Goal: Transaction & Acquisition: Book appointment/travel/reservation

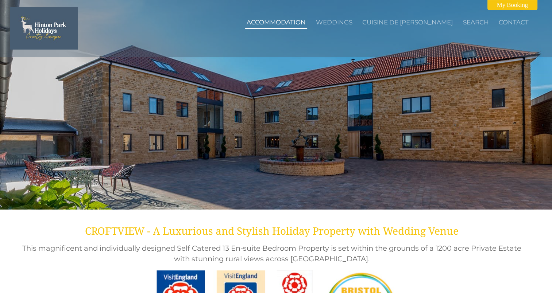
click at [306, 22] on link "Accommodation" at bounding box center [276, 22] width 59 height 7
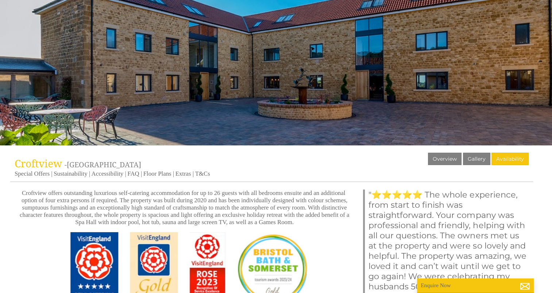
scroll to position [109, 0]
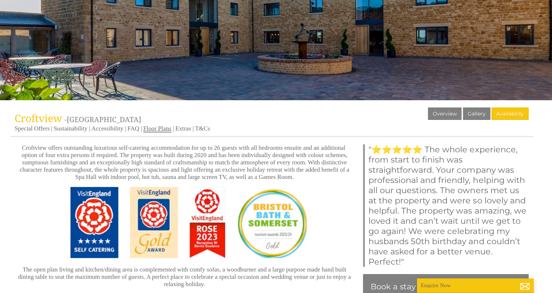
click at [158, 128] on link "Floor Plans" at bounding box center [157, 129] width 28 height 8
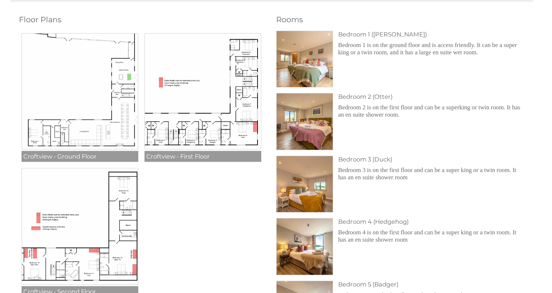
scroll to position [292, 0]
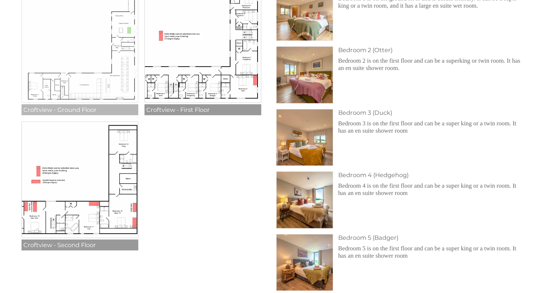
click at [96, 84] on img at bounding box center [80, 45] width 117 height 117
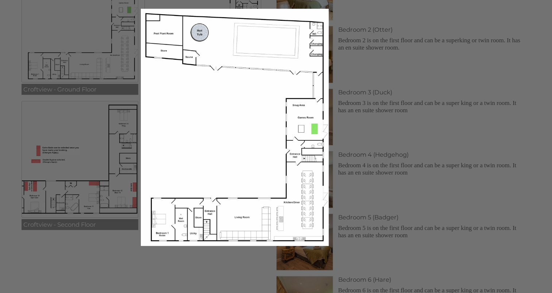
scroll to position [328, 0]
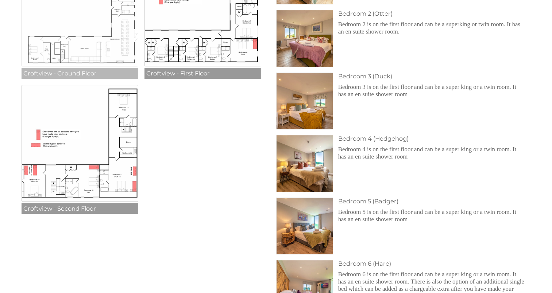
click at [92, 51] on img at bounding box center [80, 8] width 117 height 117
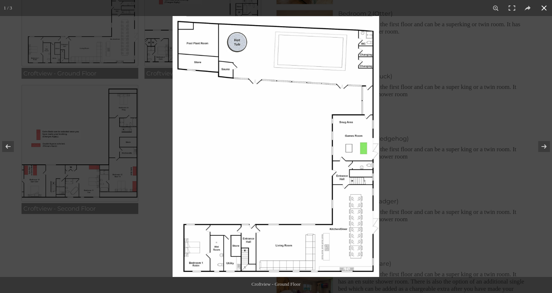
click at [543, 8] on button at bounding box center [544, 8] width 16 height 16
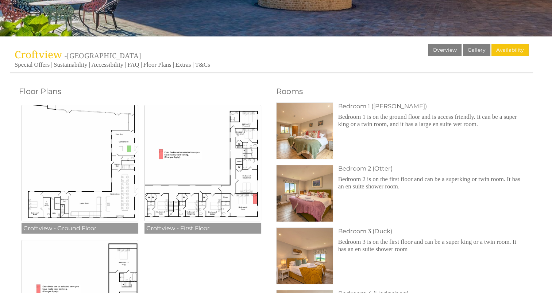
scroll to position [219, 0]
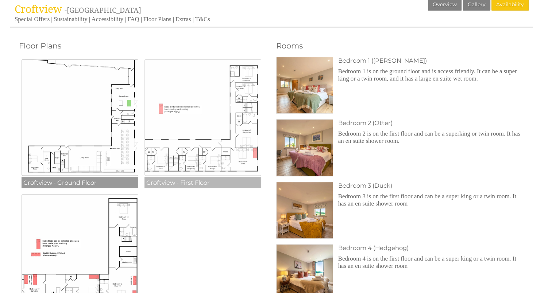
click at [193, 166] on img at bounding box center [202, 117] width 117 height 117
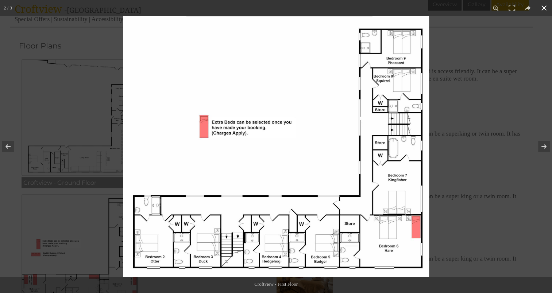
click at [544, 7] on button at bounding box center [544, 8] width 16 height 16
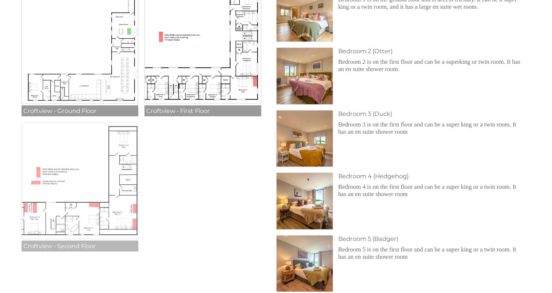
scroll to position [292, 0]
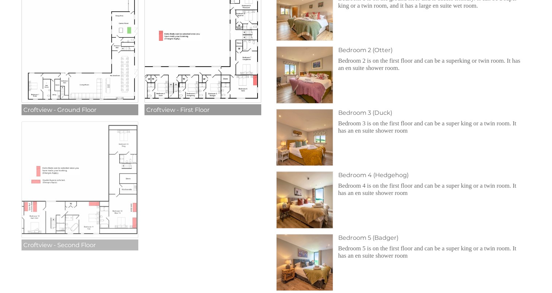
click at [35, 217] on img at bounding box center [80, 179] width 117 height 117
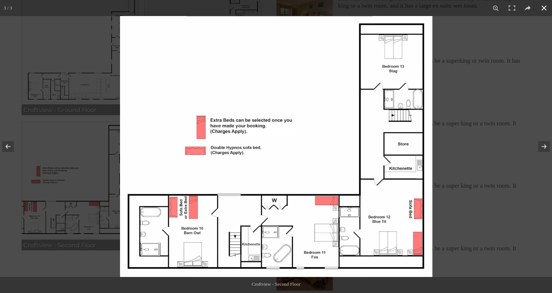
click at [542, 11] on button at bounding box center [544, 8] width 16 height 16
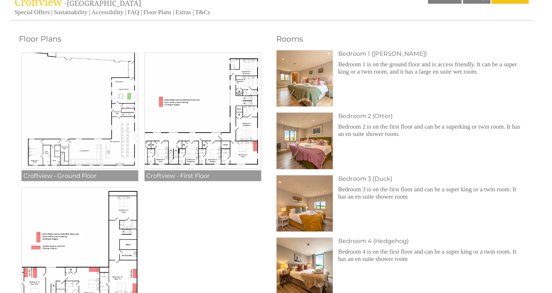
scroll to position [219, 0]
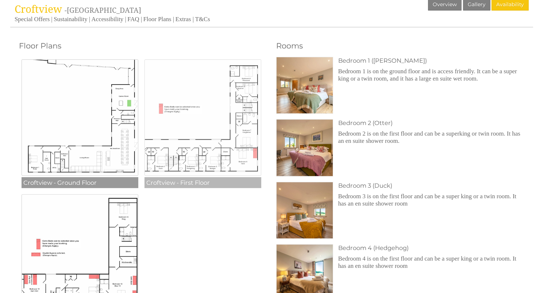
click at [247, 123] on img at bounding box center [202, 117] width 117 height 117
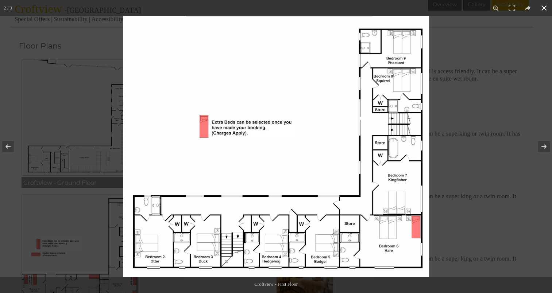
click at [543, 7] on button at bounding box center [544, 8] width 16 height 16
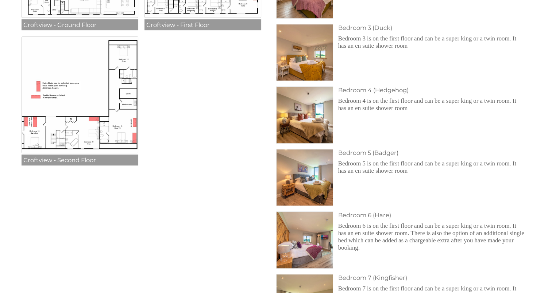
scroll to position [365, 0]
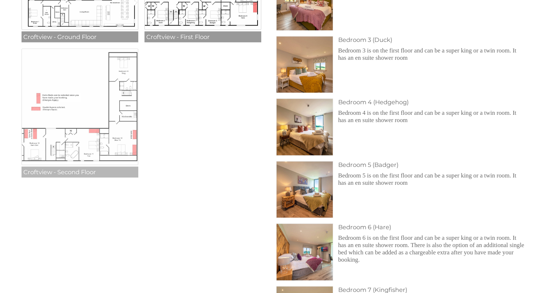
click at [130, 140] on img at bounding box center [80, 107] width 117 height 117
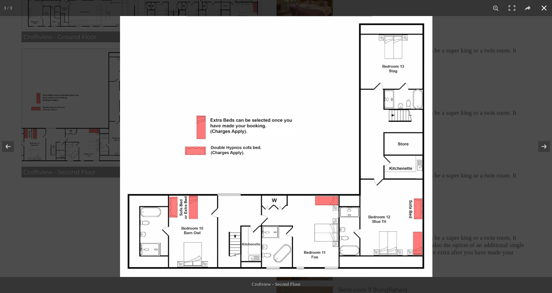
click at [522, 108] on div at bounding box center [396, 162] width 552 height 293
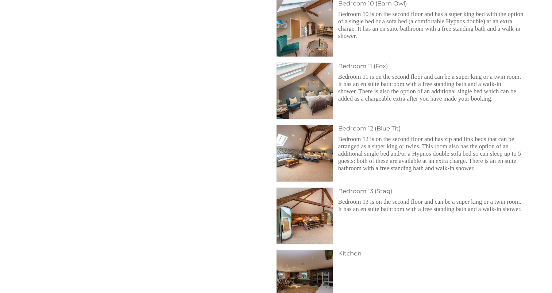
scroll to position [875, 0]
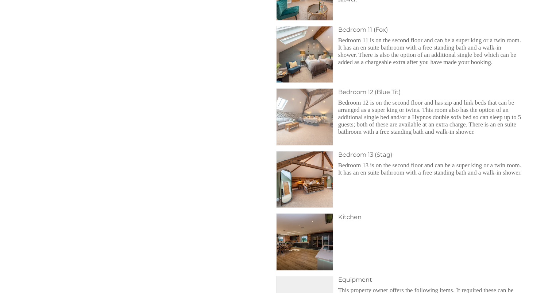
click at [301, 115] on img at bounding box center [304, 117] width 57 height 57
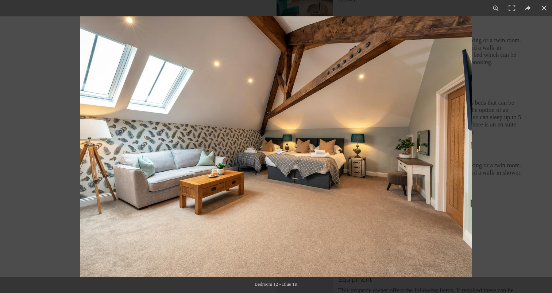
click at [445, 156] on img at bounding box center [275, 146] width 391 height 261
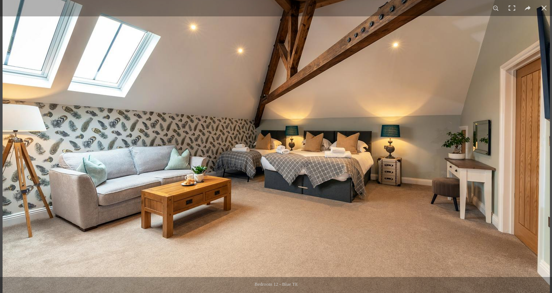
click at [525, 175] on img at bounding box center [276, 142] width 547 height 365
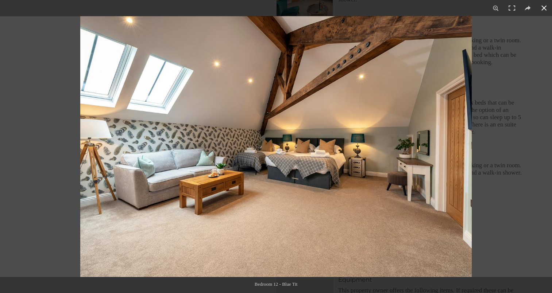
click at [543, 8] on button at bounding box center [544, 8] width 16 height 16
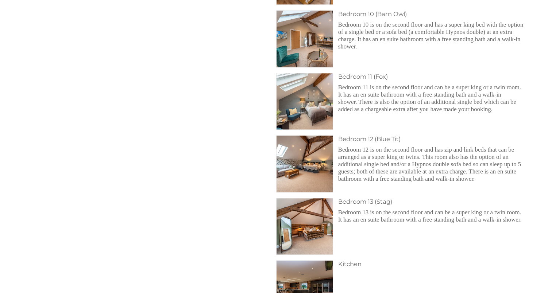
scroll to position [802, 0]
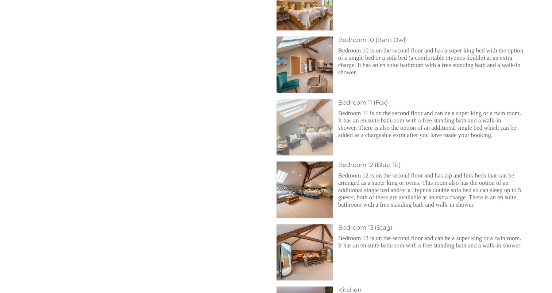
click at [315, 127] on img at bounding box center [304, 127] width 57 height 57
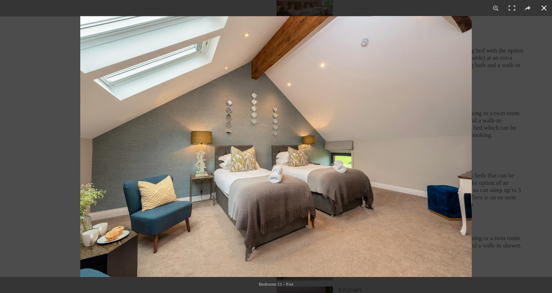
click at [544, 7] on button at bounding box center [544, 8] width 16 height 16
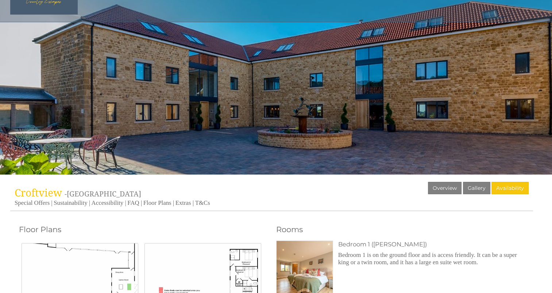
scroll to position [73, 0]
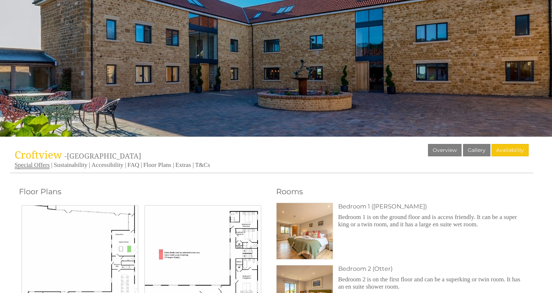
click at [35, 167] on link "Special Offers" at bounding box center [32, 166] width 35 height 8
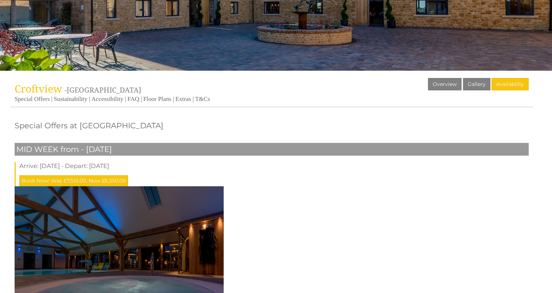
scroll to position [138, 0]
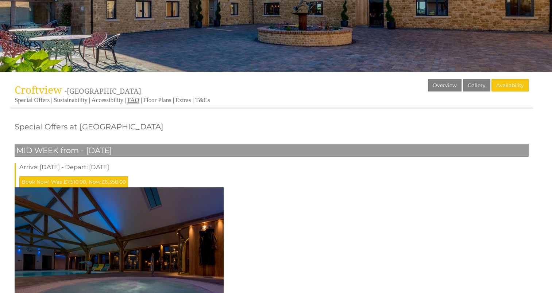
click at [137, 98] on link "FAQ" at bounding box center [133, 101] width 12 height 8
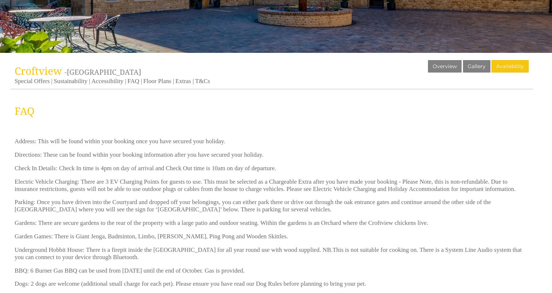
scroll to position [146, 0]
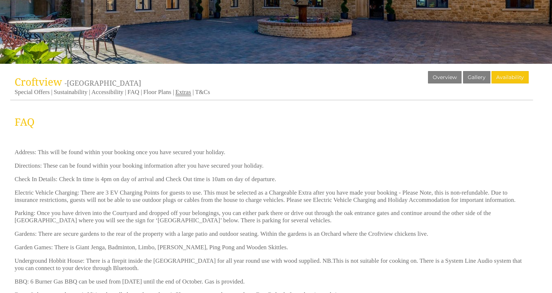
click at [188, 90] on link "Extras" at bounding box center [183, 93] width 16 height 8
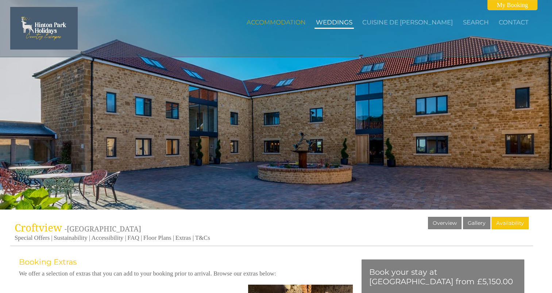
click at [349, 22] on link "Weddings" at bounding box center [334, 22] width 36 height 7
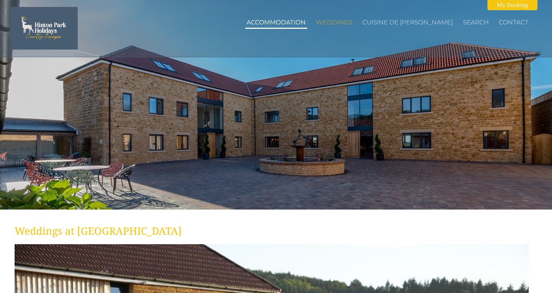
click at [286, 20] on link "Accommodation" at bounding box center [276, 22] width 59 height 7
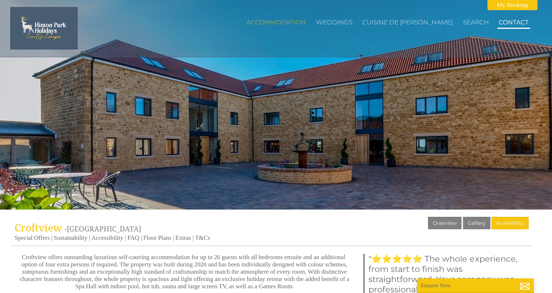
click at [511, 23] on link "Contact" at bounding box center [514, 22] width 30 height 7
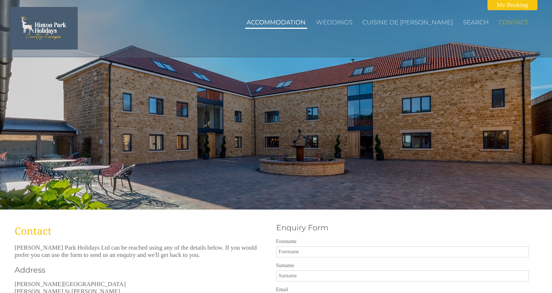
click at [301, 24] on link "Accommodation" at bounding box center [276, 22] width 59 height 7
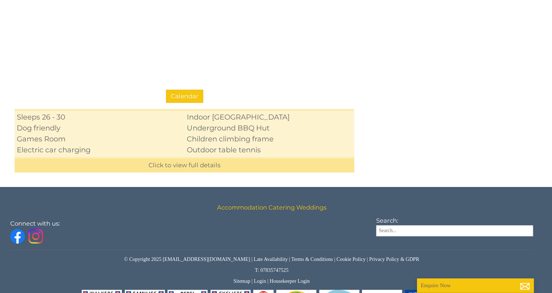
scroll to position [657, 0]
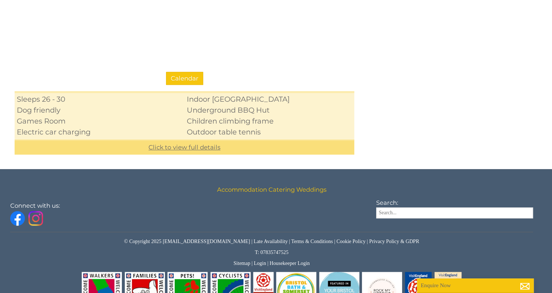
click at [232, 149] on link "Click to view full details" at bounding box center [185, 147] width 340 height 15
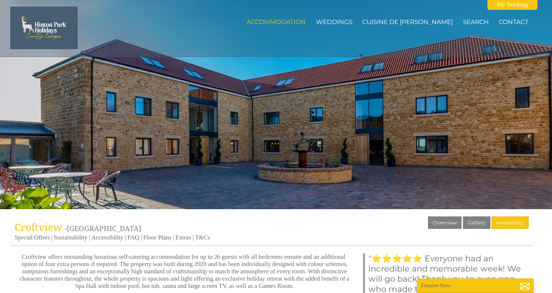
scroll to position [0, 0]
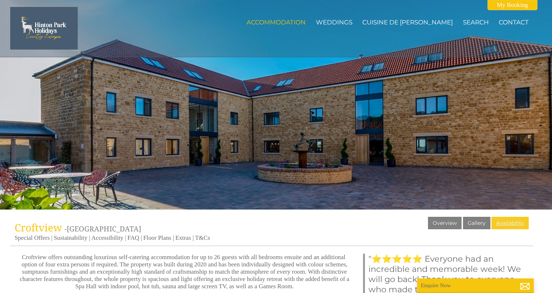
click at [515, 222] on link "Availability" at bounding box center [509, 223] width 37 height 12
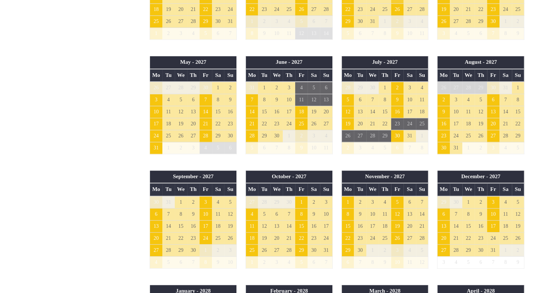
scroll to position [778, 0]
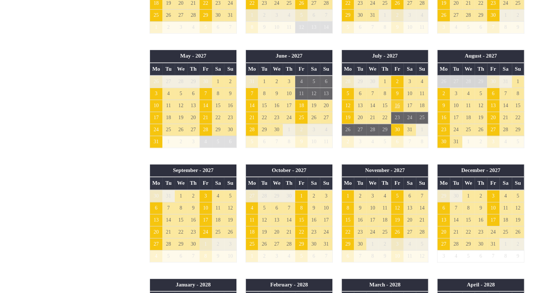
click at [398, 101] on td "16" at bounding box center [397, 106] width 12 height 12
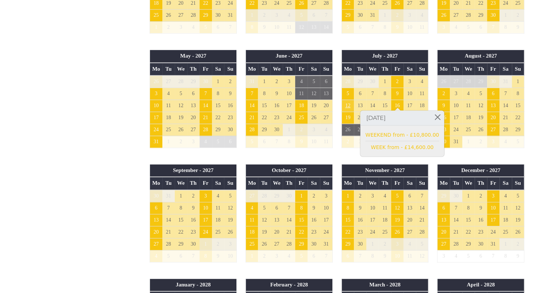
click at [345, 100] on td "12" at bounding box center [347, 106] width 12 height 12
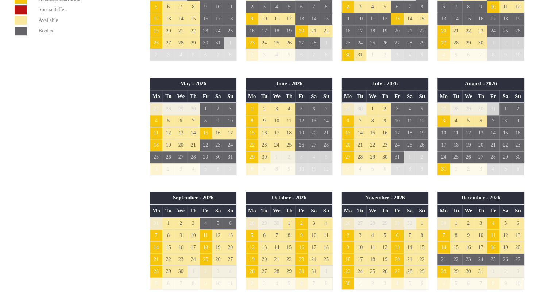
scroll to position [413, 0]
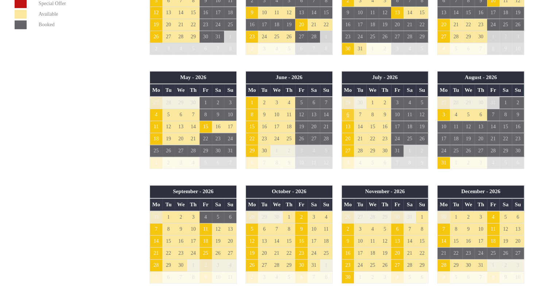
click at [347, 111] on td "6" at bounding box center [347, 115] width 12 height 12
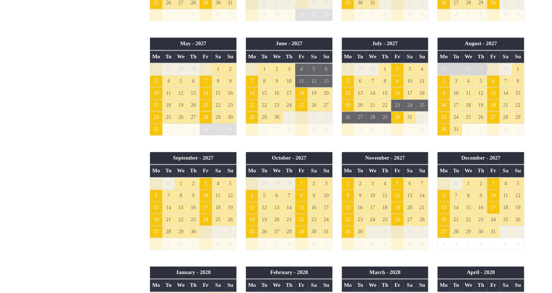
scroll to position [742, 0]
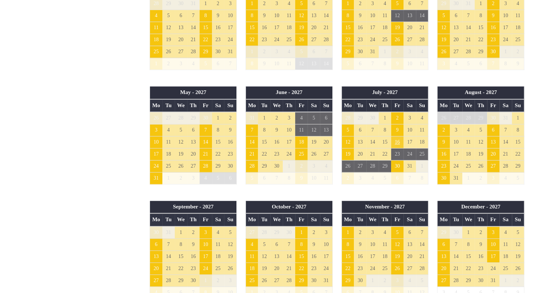
click at [398, 137] on td "16" at bounding box center [397, 142] width 12 height 12
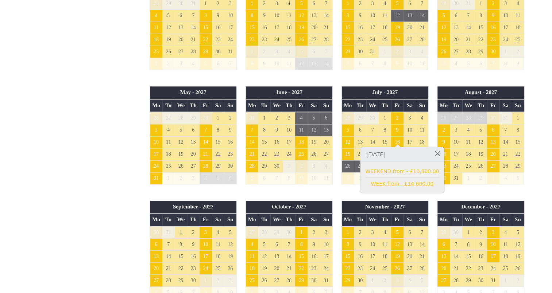
click at [414, 184] on link "WEEK from - £14,600.00" at bounding box center [402, 184] width 74 height 8
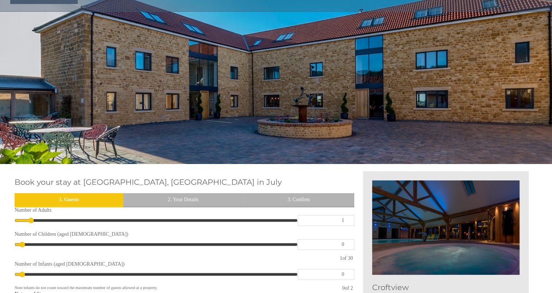
scroll to position [109, 0]
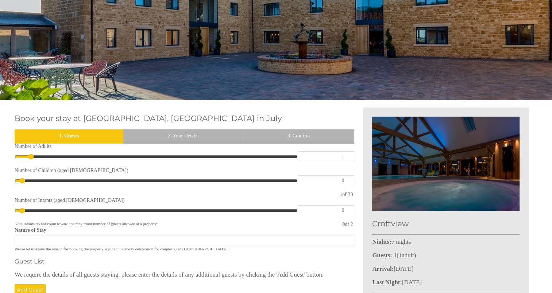
click at [318, 159] on input "1" at bounding box center [326, 156] width 57 height 11
type input "21"
click at [322, 184] on input "0" at bounding box center [326, 180] width 57 height 11
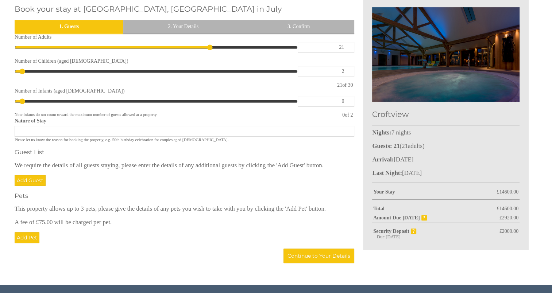
scroll to position [255, 0]
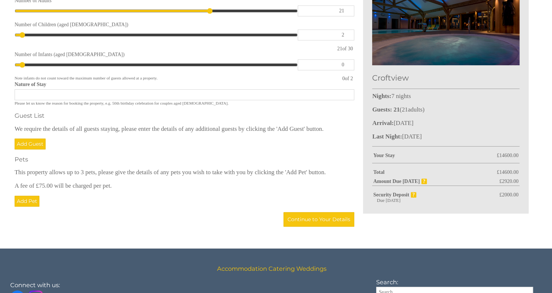
type input "2"
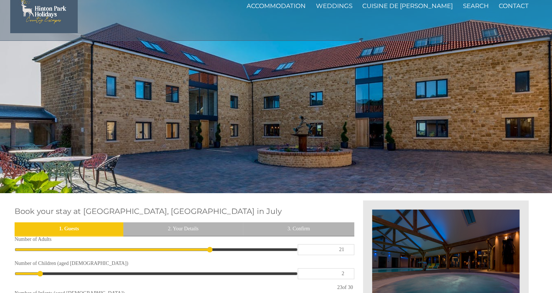
scroll to position [0, 0]
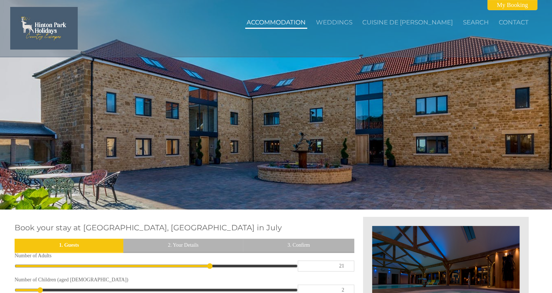
click at [278, 20] on link "Accommodation" at bounding box center [276, 22] width 59 height 7
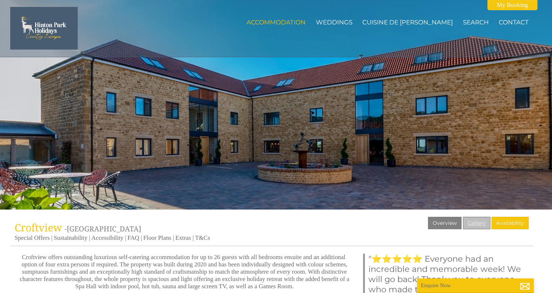
click at [479, 221] on link "Gallery" at bounding box center [476, 223] width 27 height 12
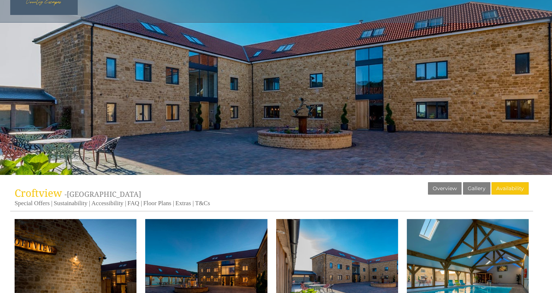
scroll to position [109, 0]
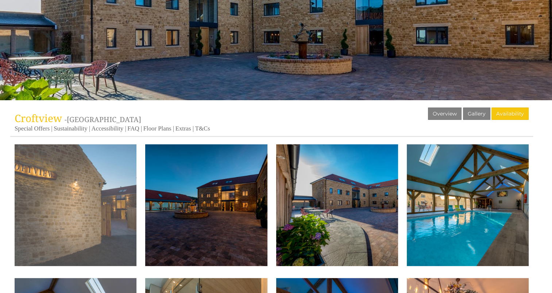
click at [62, 195] on img at bounding box center [76, 205] width 122 height 122
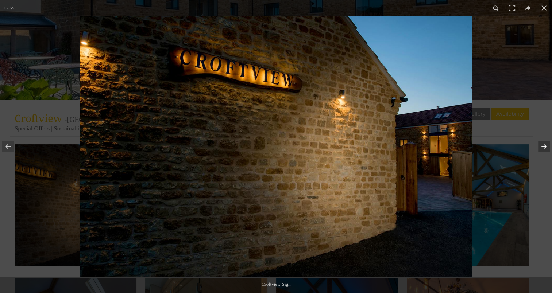
click at [541, 145] on button at bounding box center [539, 146] width 26 height 36
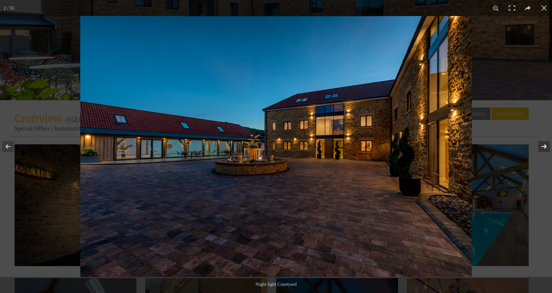
click at [541, 145] on button at bounding box center [539, 146] width 26 height 36
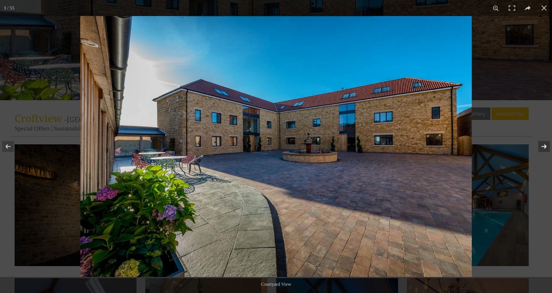
click at [541, 145] on button at bounding box center [539, 146] width 26 height 36
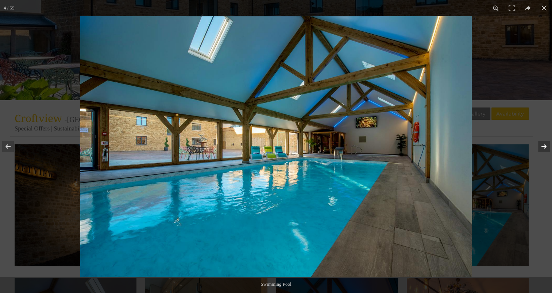
click at [541, 145] on button at bounding box center [539, 146] width 26 height 36
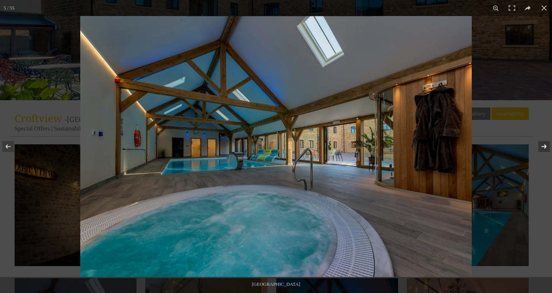
click at [541, 145] on button at bounding box center [539, 146] width 26 height 36
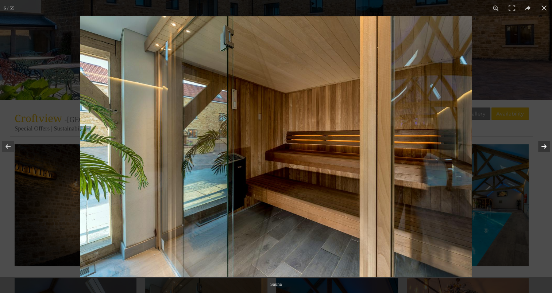
click at [541, 145] on button at bounding box center [539, 146] width 26 height 36
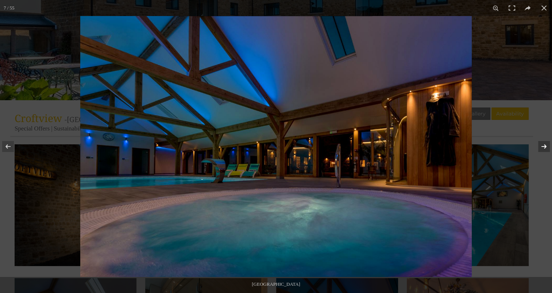
click at [541, 145] on button at bounding box center [539, 146] width 26 height 36
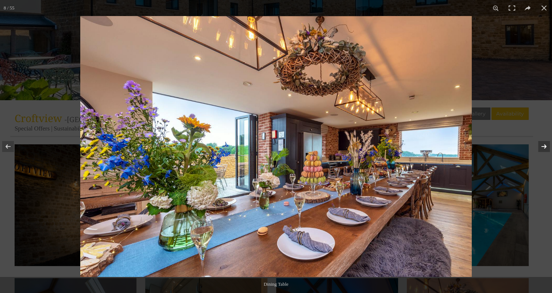
click at [541, 145] on button at bounding box center [539, 146] width 26 height 36
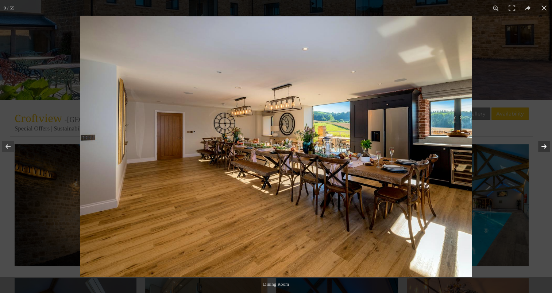
click at [541, 145] on button at bounding box center [539, 146] width 26 height 36
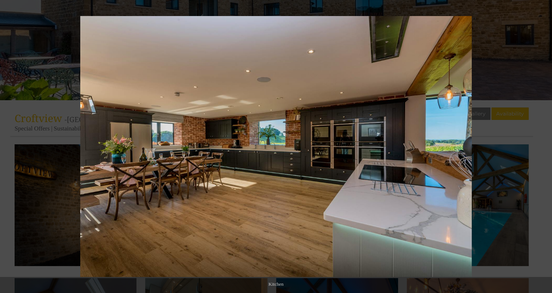
click at [541, 145] on button at bounding box center [539, 146] width 26 height 36
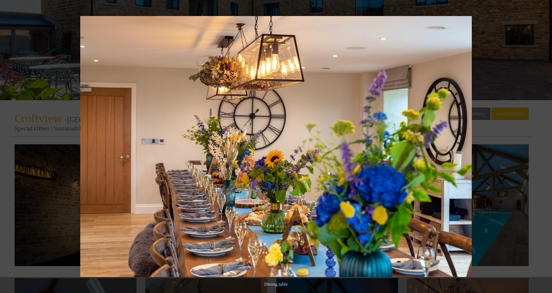
click at [541, 145] on button at bounding box center [539, 146] width 26 height 36
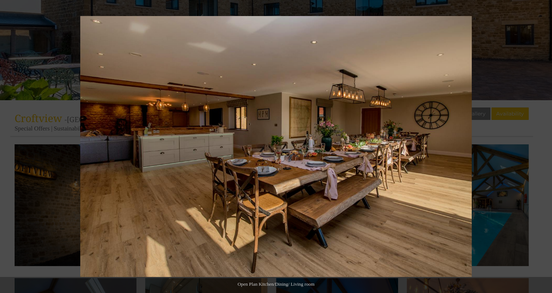
click at [541, 145] on button at bounding box center [539, 146] width 26 height 36
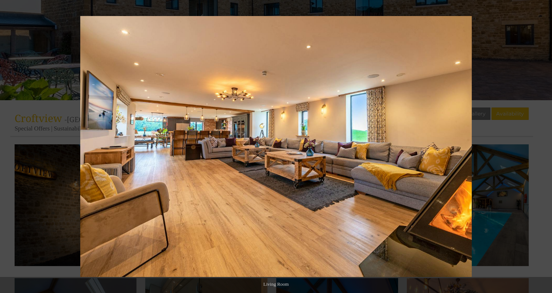
click at [541, 145] on button at bounding box center [539, 146] width 26 height 36
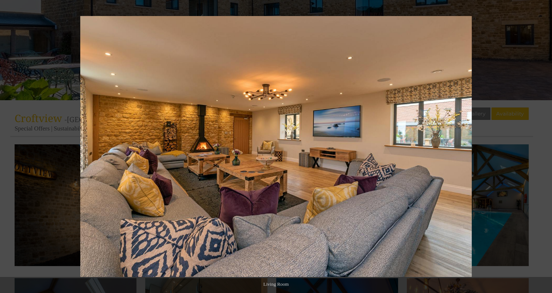
click at [541, 145] on button at bounding box center [539, 146] width 26 height 36
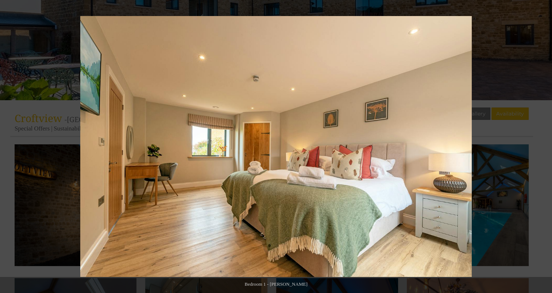
click at [541, 145] on button at bounding box center [539, 146] width 26 height 36
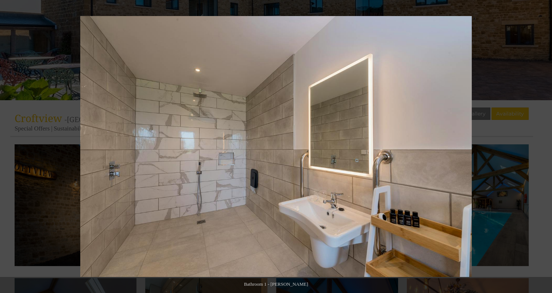
click at [541, 145] on button at bounding box center [539, 146] width 26 height 36
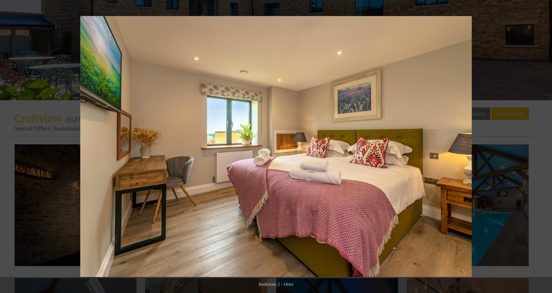
click at [541, 145] on button at bounding box center [539, 146] width 26 height 36
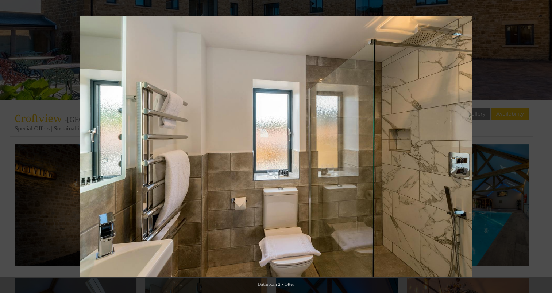
click at [541, 145] on button at bounding box center [539, 146] width 26 height 36
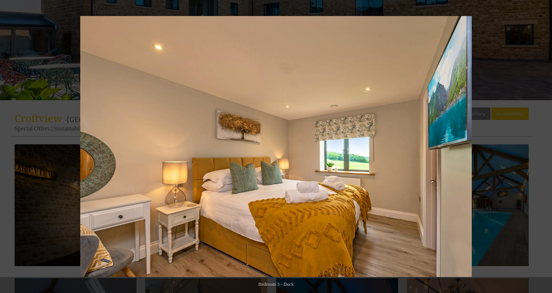
click at [541, 145] on button at bounding box center [539, 146] width 26 height 36
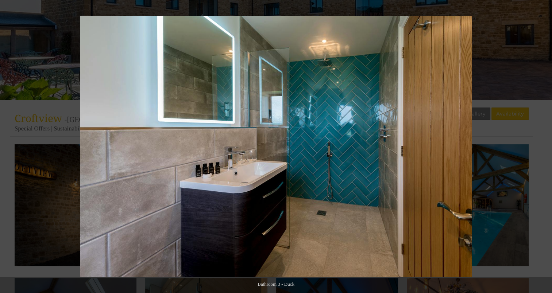
click at [541, 145] on button at bounding box center [539, 146] width 26 height 36
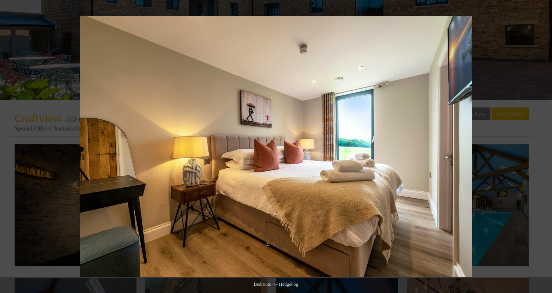
click at [541, 145] on button at bounding box center [539, 146] width 26 height 36
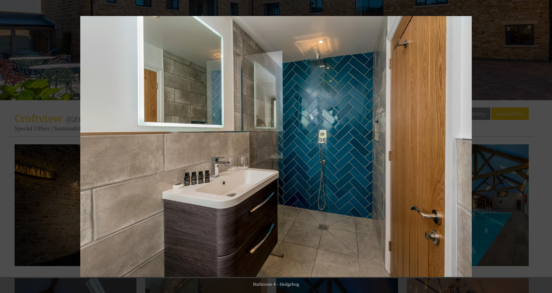
click at [541, 145] on button at bounding box center [539, 146] width 26 height 36
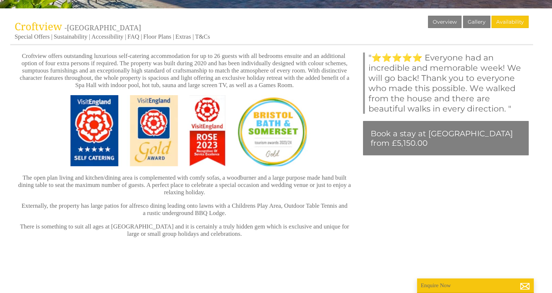
scroll to position [73, 0]
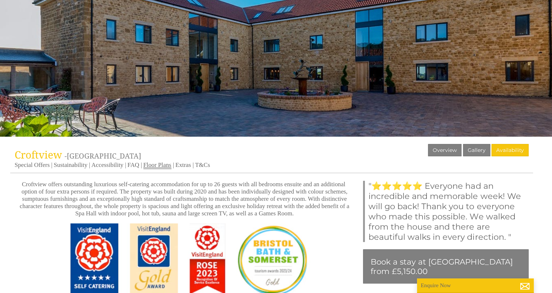
click at [160, 166] on link "Floor Plans" at bounding box center [157, 166] width 28 height 8
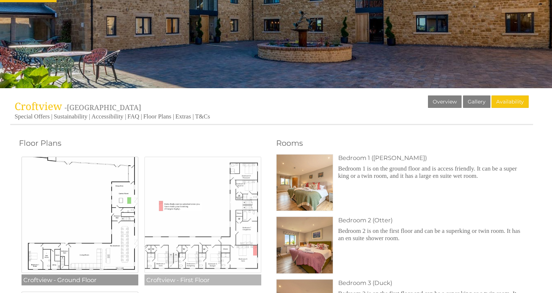
scroll to position [182, 0]
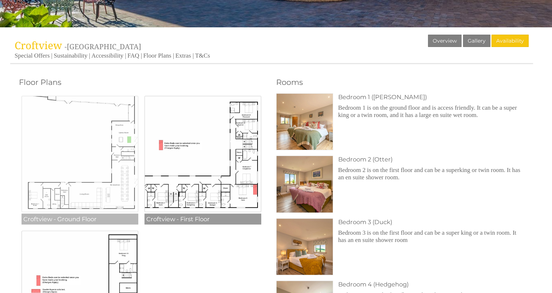
click at [119, 192] on img at bounding box center [80, 154] width 117 height 117
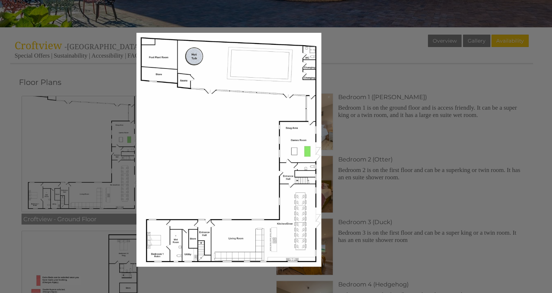
scroll to position [219, 0]
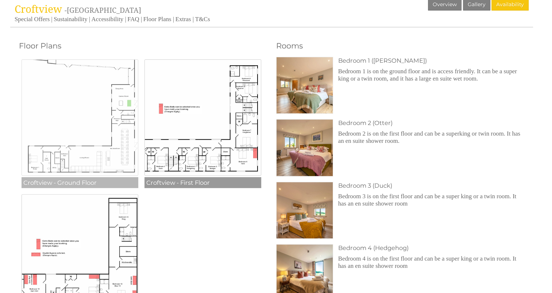
click at [127, 158] on img at bounding box center [80, 117] width 117 height 117
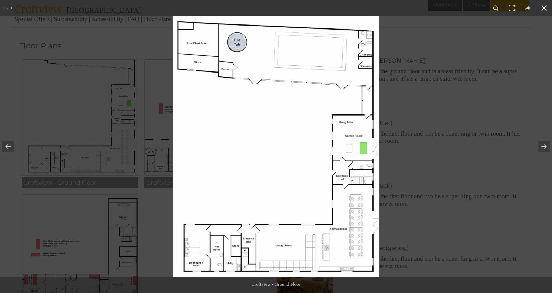
click at [545, 7] on button at bounding box center [544, 8] width 16 height 16
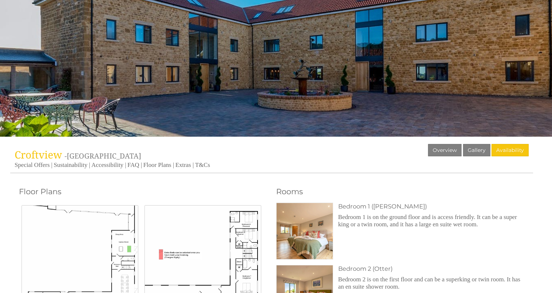
scroll to position [0, 0]
